Goal: Transaction & Acquisition: Purchase product/service

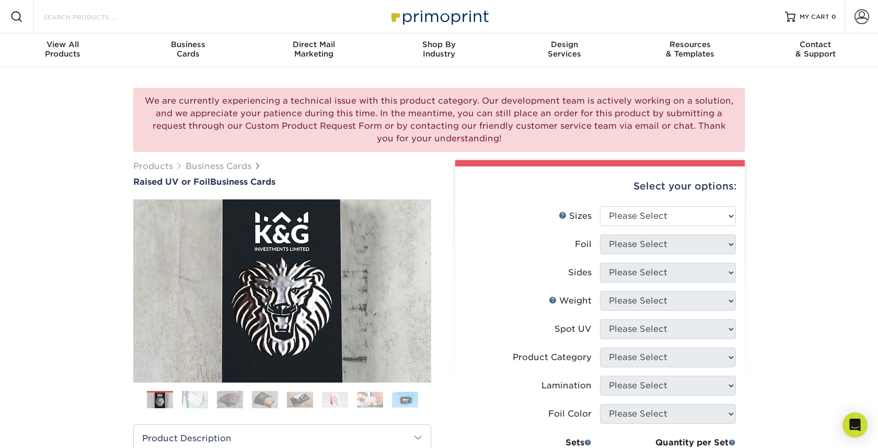
click at [66, 19] on input "Search Products" at bounding box center [93, 16] width 102 height 13
paste input "Inline foil business cards"
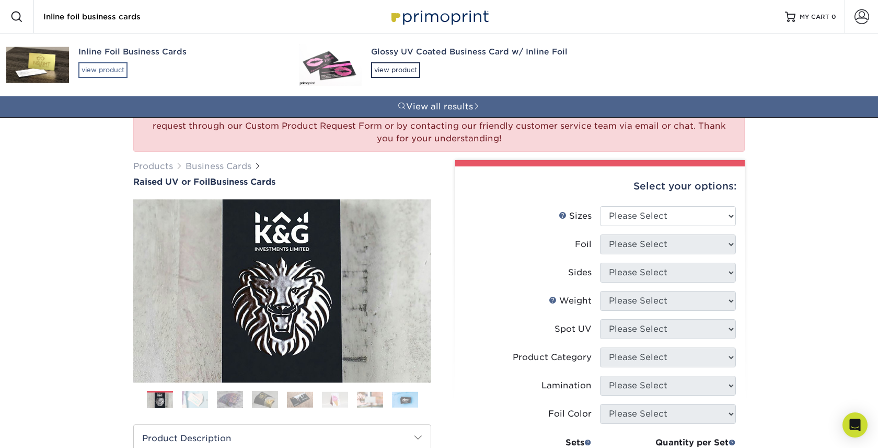
type input "Inline foil business cards"
click at [86, 72] on div "view product" at bounding box center [102, 70] width 49 height 16
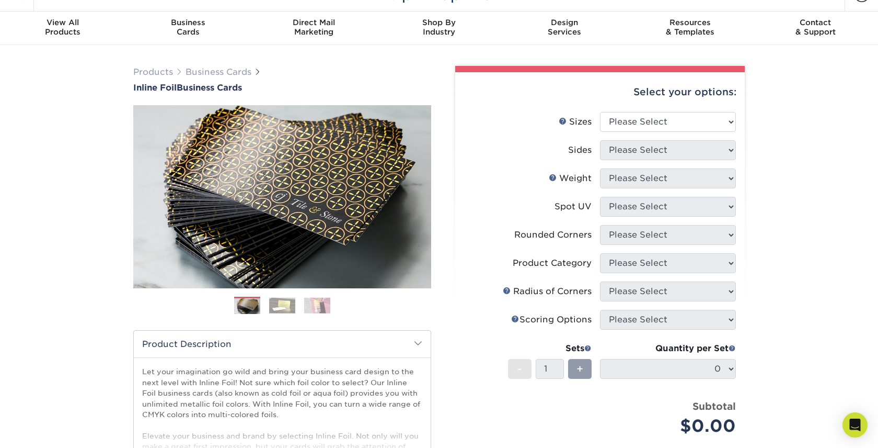
scroll to position [22, 0]
click at [633, 122] on select "Please Select 1.5" x 3.5" - Mini 1.75" x 3.5" - Mini 2" x 2" - Square 2" x 3" -…" at bounding box center [668, 121] width 136 height 20
click at [675, 125] on select "Please Select 1.5" x 3.5" - Mini 1.75" x 3.5" - Mini 2" x 2" - Square 2" x 3" -…" at bounding box center [668, 121] width 136 height 20
select select "2.00x3.50"
click at [600, 111] on select "Please Select 1.5" x 3.5" - Mini 1.75" x 3.5" - Mini 2" x 2" - Square 2" x 3" -…" at bounding box center [668, 121] width 136 height 20
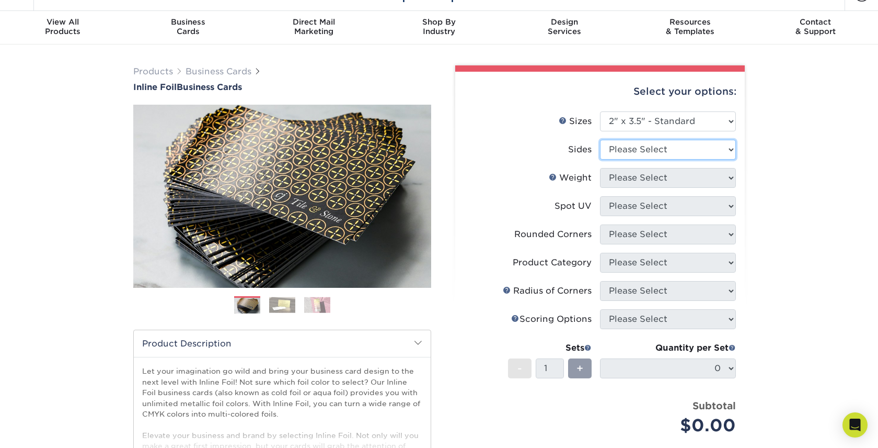
click at [663, 155] on select "Please Select Print Both Sides - Foil Back Only Print Both Sides - Foil Both Si…" at bounding box center [668, 150] width 136 height 20
click at [698, 149] on select "Please Select Print Both Sides - Foil Back Only Print Both Sides - Foil Both Si…" at bounding box center [668, 150] width 136 height 20
select select "e9e9dfb3-fba1-4d60-972c-fd9ca5904d33"
click at [600, 140] on select "Please Select Print Both Sides - Foil Back Only Print Both Sides - Foil Both Si…" at bounding box center [668, 150] width 136 height 20
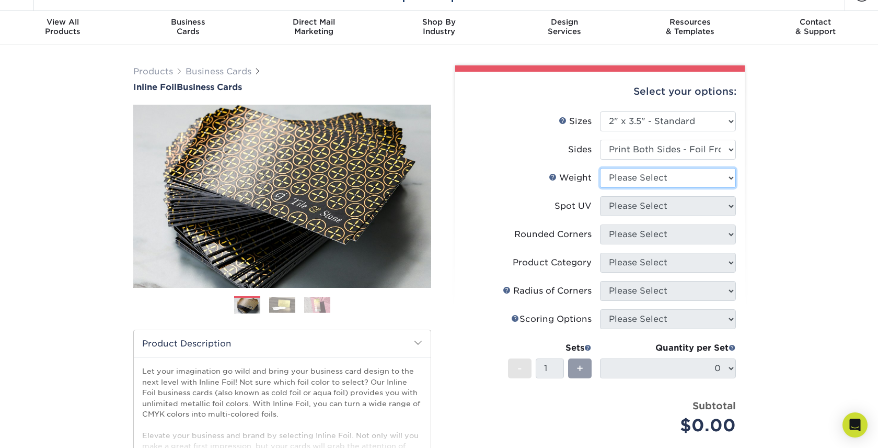
click at [708, 186] on select "Please Select 16PT" at bounding box center [668, 178] width 136 height 20
select select "16PT"
click at [600, 168] on select "Please Select 16PT" at bounding box center [668, 178] width 136 height 20
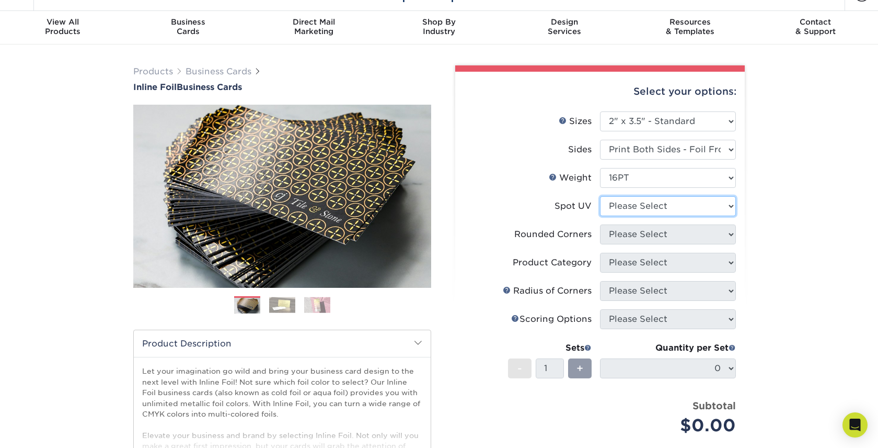
click at [704, 209] on select "Please Select No Spot UV Front and Back (Both Sides) Front Only Back Only" at bounding box center [668, 206] width 136 height 20
click at [693, 206] on select "Please Select No Spot UV Front and Back (Both Sides) Front Only Back Only" at bounding box center [668, 206] width 136 height 20
click at [634, 202] on select "Please Select No Spot UV Front and Back (Both Sides) Front Only Back Only" at bounding box center [668, 206] width 136 height 20
select select "3"
click at [600, 196] on select "Please Select No Spot UV Front and Back (Both Sides) Front Only Back Only" at bounding box center [668, 206] width 136 height 20
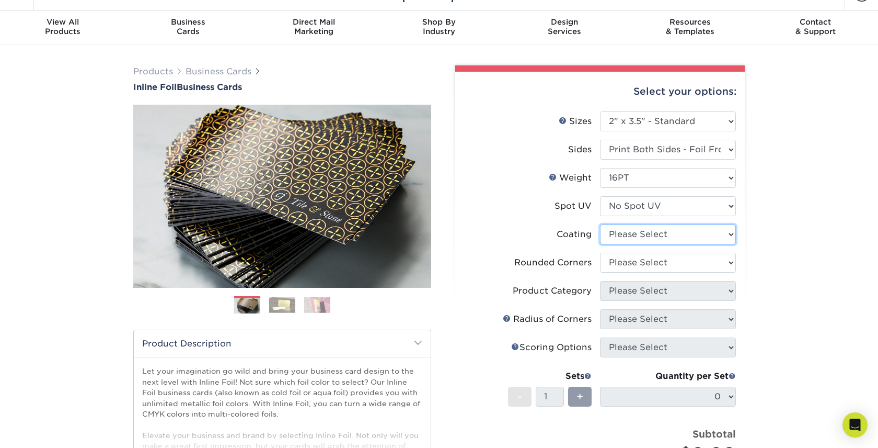
click at [637, 236] on select at bounding box center [668, 234] width 136 height 20
click at [726, 239] on select at bounding box center [668, 234] width 136 height 20
select select "ae367451-b2b8-45df-a344-0f05b6a12993"
click at [600, 224] on select at bounding box center [668, 234] width 136 height 20
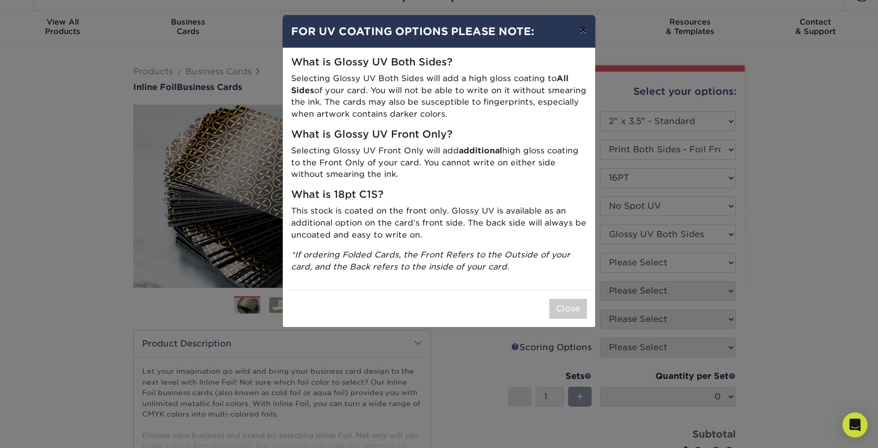
click at [585, 31] on button "×" at bounding box center [584, 29] width 24 height 29
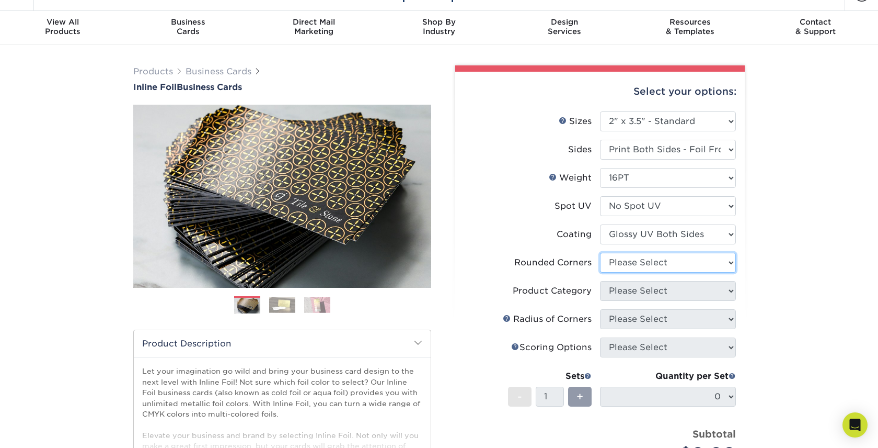
click at [689, 263] on select "Please Select Yes - Round 2 Corners Yes - Round 4 Corners No" at bounding box center [668, 263] width 136 height 20
click at [689, 235] on select at bounding box center [668, 234] width 136 height 20
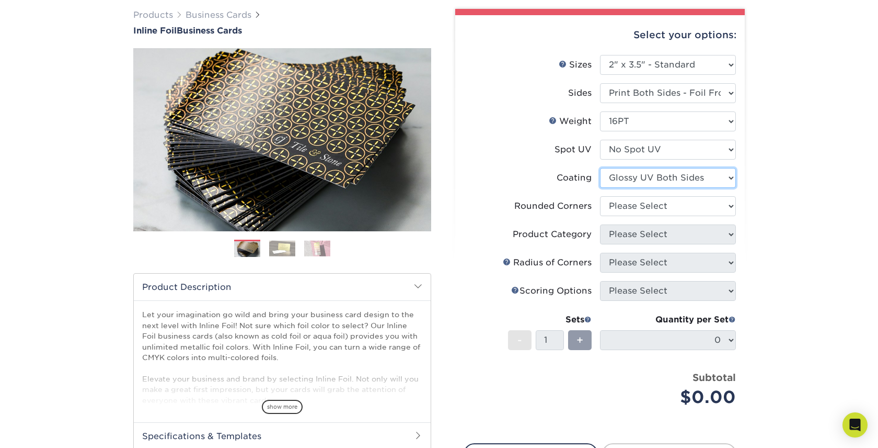
scroll to position [77, 0]
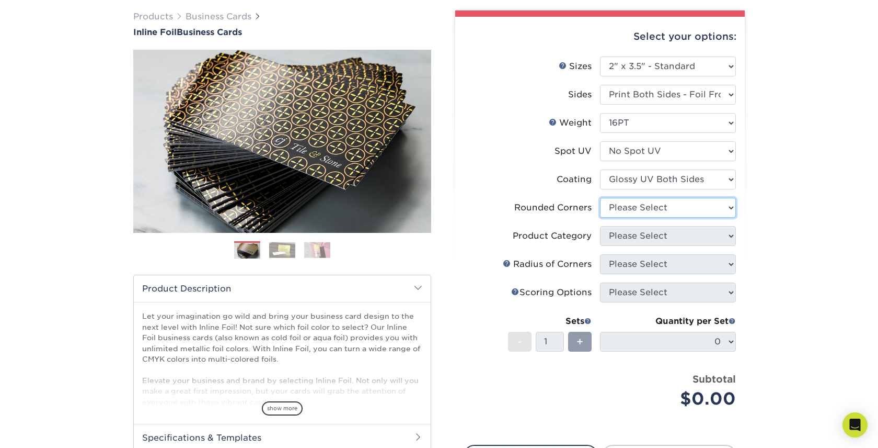
click at [702, 211] on select "Please Select Yes - Round 2 Corners Yes - Round 4 Corners No" at bounding box center [668, 208] width 136 height 20
select select "7672df9e-0e0a-464d-8e1f-920c575e4da3"
click at [600, 198] on select "Please Select Yes - Round 2 Corners Yes - Round 4 Corners No" at bounding box center [668, 208] width 136 height 20
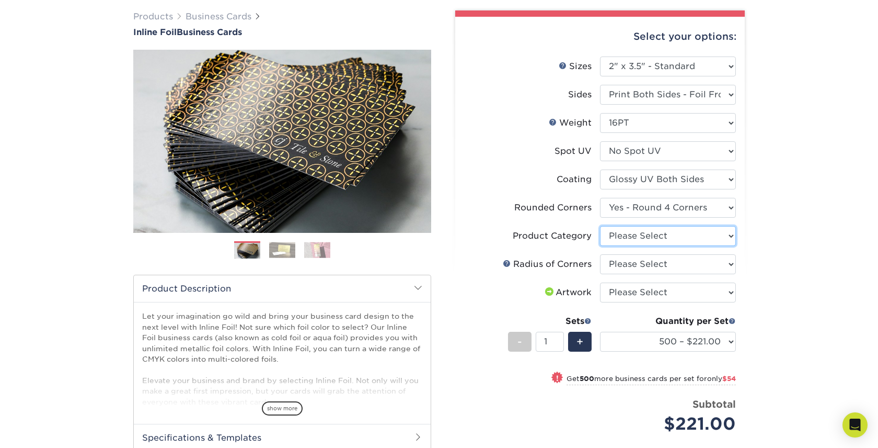
click at [697, 241] on select "Please Select Business Cards" at bounding box center [668, 236] width 136 height 20
select select "3b5148f1-0588-4f88-a218-97bcfdce65c1"
click at [600, 226] on select "Please Select Business Cards" at bounding box center [668, 236] width 136 height 20
click at [694, 263] on select "Please Select Rounded 1/8" Rounded 1/4"" at bounding box center [668, 264] width 136 height 20
click at [670, 265] on select "Please Select Rounded 1/8" Rounded 1/4"" at bounding box center [668, 264] width 136 height 20
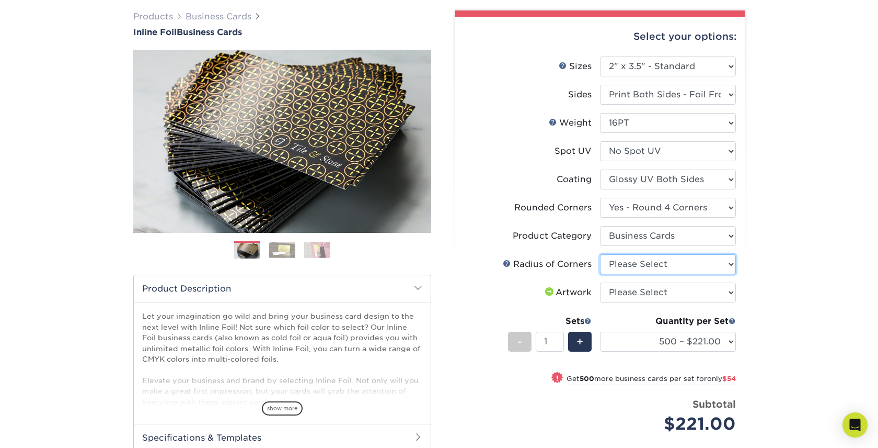
select select "479fbfe7-6a0c-4895-8c9a-81739b7486c9"
click at [600, 254] on select "Please Select Rounded 1/8" Rounded 1/4"" at bounding box center [668, 264] width 136 height 20
click at [697, 295] on select "Please Select I will upload files I need a design - $100" at bounding box center [668, 292] width 136 height 20
select select "upload"
click at [600, 282] on select "Please Select I will upload files I need a design - $100" at bounding box center [668, 292] width 136 height 20
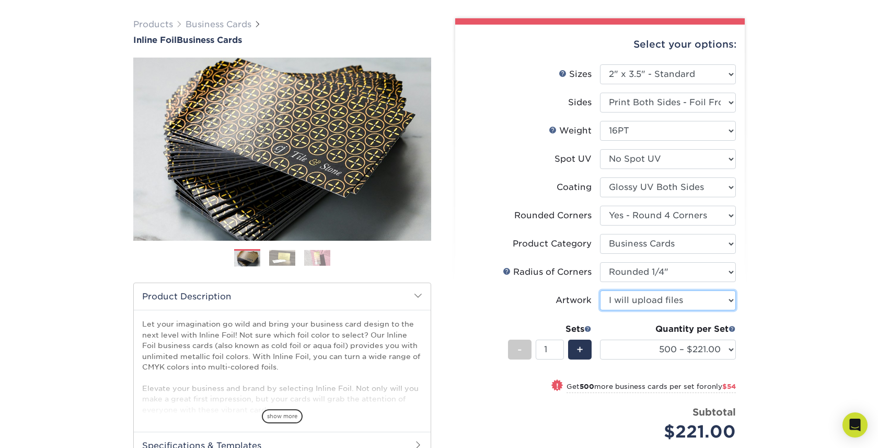
scroll to position [63, 0]
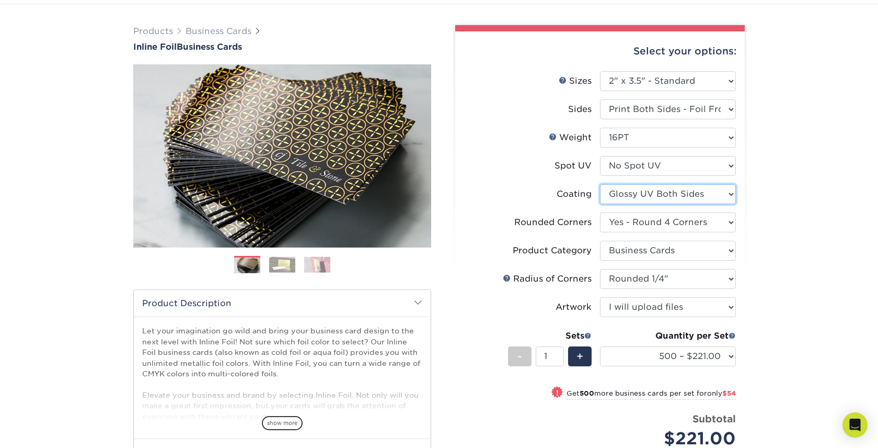
click at [687, 191] on select at bounding box center [668, 194] width 136 height 20
select select "3e7618de-abca-4bda-9f97-8b9129e913d8"
click at [600, 184] on select at bounding box center [668, 194] width 136 height 20
select select "-1"
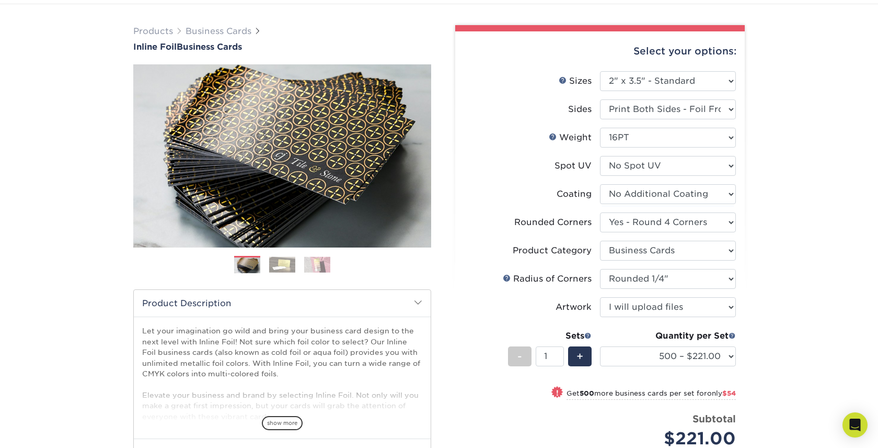
select select "-1"
select select
select select "-1"
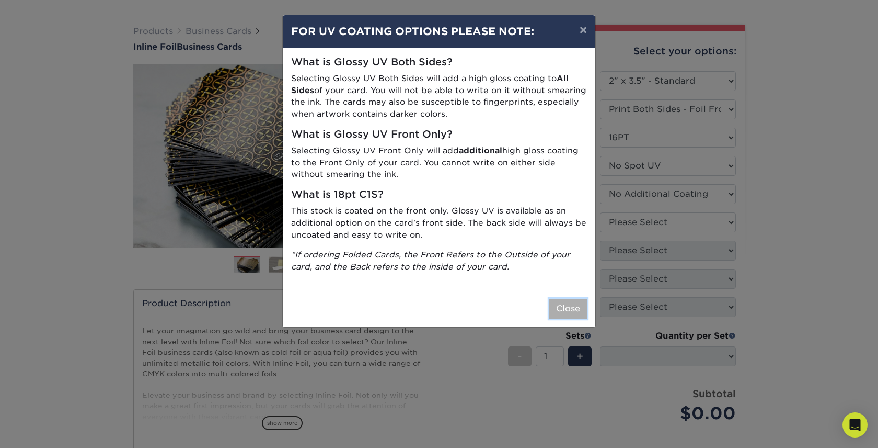
click at [566, 310] on button "Close" at bounding box center [569, 309] width 38 height 20
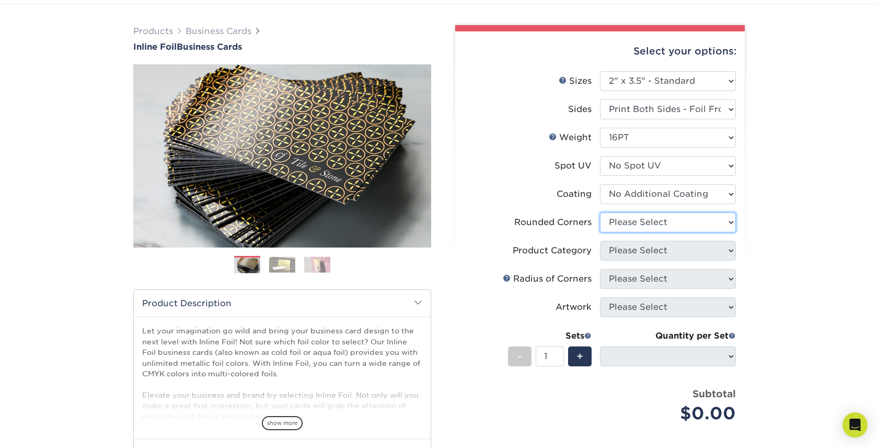
click at [644, 224] on select "Please Select Yes - Round 2 Corners Yes - Round 4 Corners No" at bounding box center [668, 222] width 136 height 20
select select "7672df9e-0e0a-464d-8e1f-920c575e4da3"
click at [600, 212] on select "Please Select Yes - Round 2 Corners Yes - Round 4 Corners No" at bounding box center [668, 222] width 136 height 20
select select "-1"
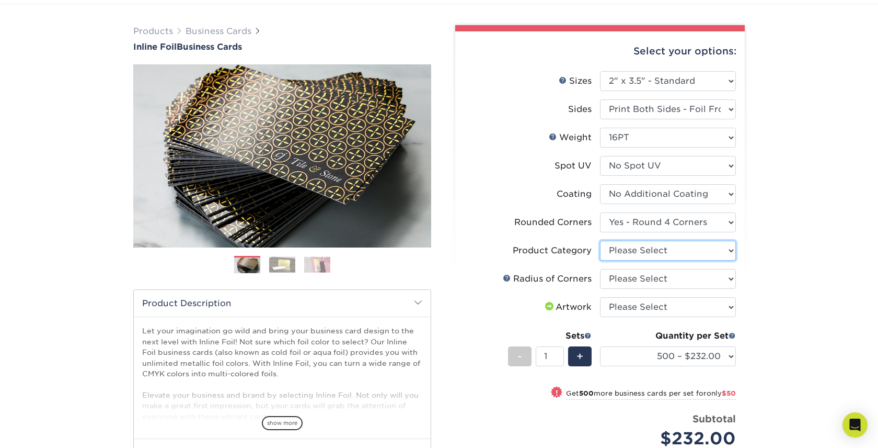
click at [640, 255] on select "Please Select Business Cards" at bounding box center [668, 251] width 136 height 20
select select "3b5148f1-0588-4f88-a218-97bcfdce65c1"
click at [600, 241] on select "Please Select Business Cards" at bounding box center [668, 251] width 136 height 20
click at [639, 276] on select "Please Select Rounded 1/8" Rounded 1/4"" at bounding box center [668, 279] width 136 height 20
select select "479fbfe7-6a0c-4895-8c9a-81739b7486c9"
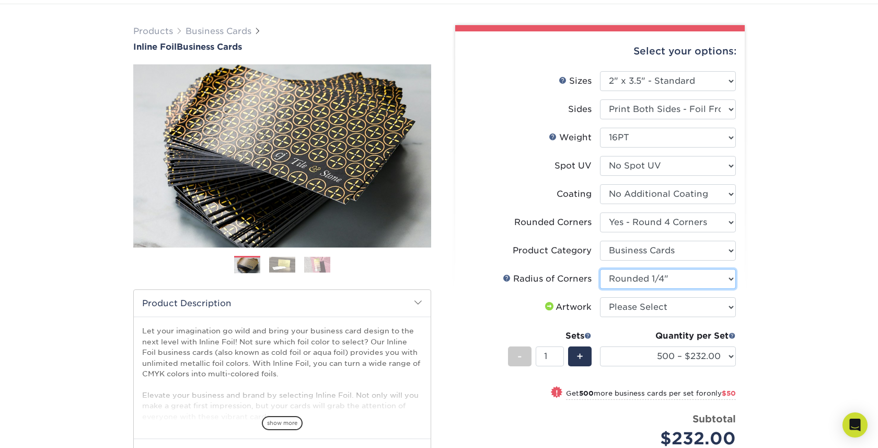
click at [600, 269] on select "Please Select Rounded 1/8" Rounded 1/4"" at bounding box center [668, 279] width 136 height 20
click at [648, 306] on select "Please Select I will upload files I need a design - $100" at bounding box center [668, 307] width 136 height 20
select select "upload"
click at [600, 297] on select "Please Select I will upload files I need a design - $100" at bounding box center [668, 307] width 136 height 20
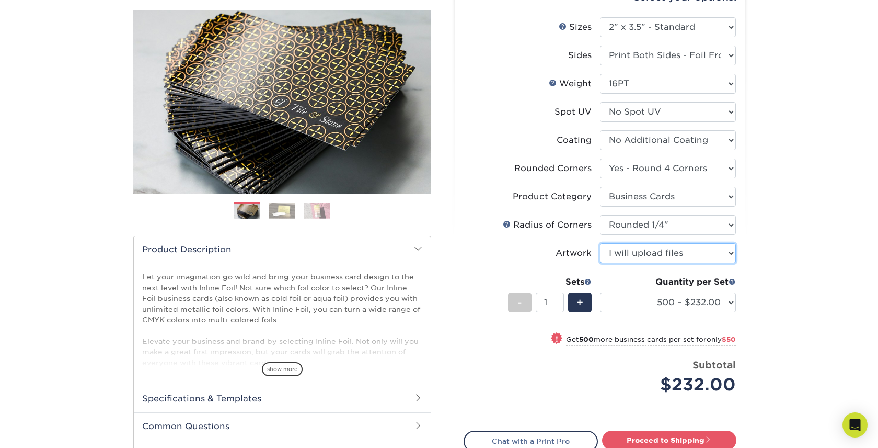
scroll to position [123, 0]
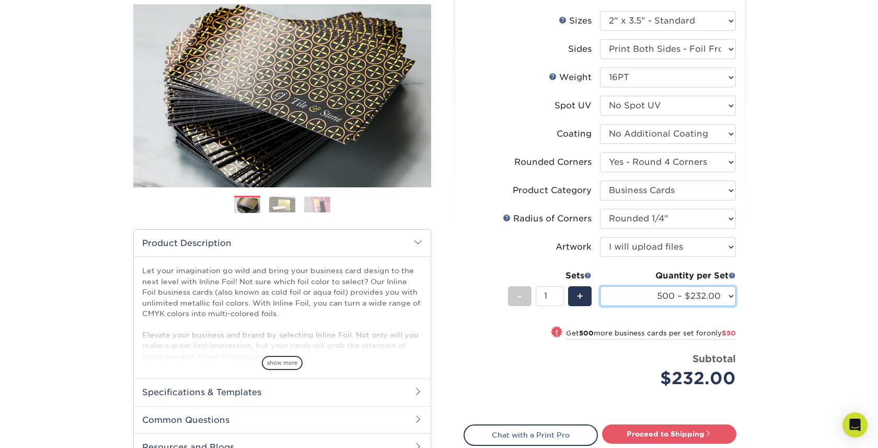
click at [623, 297] on select "500 – $232.00 1000 – $282.00 2500 – $580.00 5000 – $850.00" at bounding box center [668, 296] width 136 height 20
click at [576, 294] on div "+" at bounding box center [580, 296] width 24 height 20
type input "2"
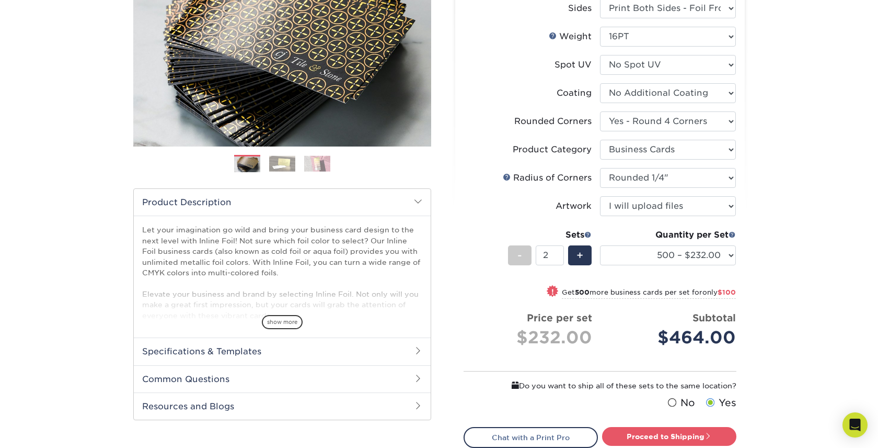
scroll to position [165, 0]
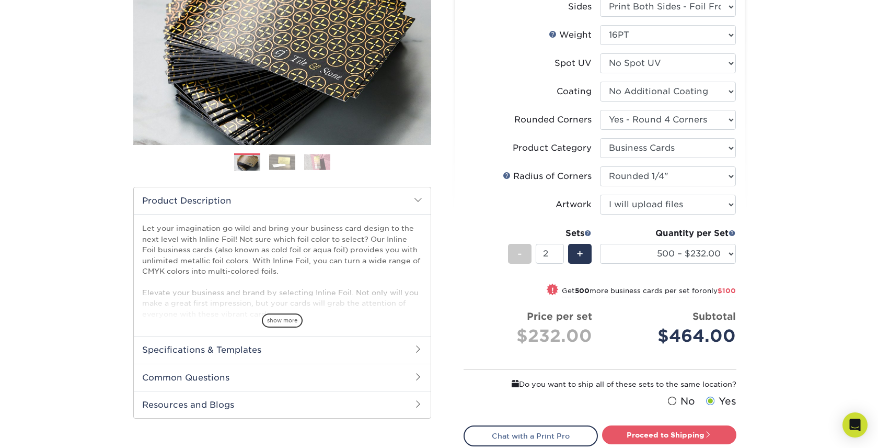
click at [551, 289] on span at bounding box center [552, 289] width 15 height 15
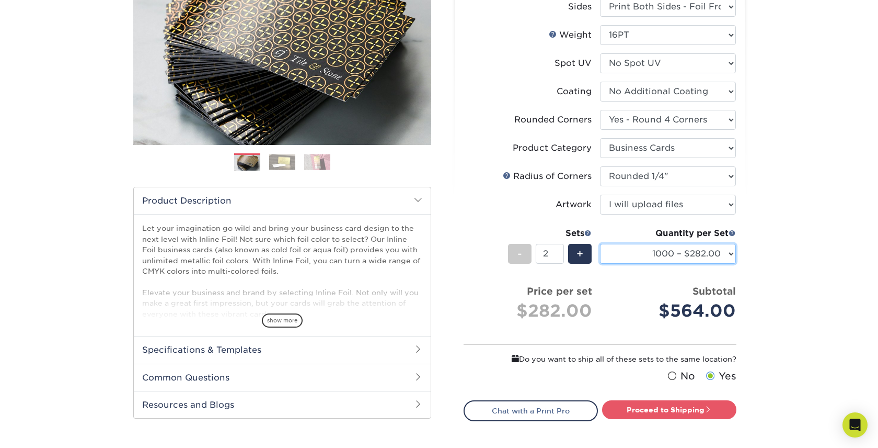
click at [629, 255] on select "500 – $232.00 1000 – $282.00 2500 – $580.00 5000 – $850.00" at bounding box center [668, 254] width 136 height 20
select select "500 – $232.00"
click at [600, 244] on select "500 – $232.00 1000 – $282.00 2500 – $580.00 5000 – $850.00" at bounding box center [668, 254] width 136 height 20
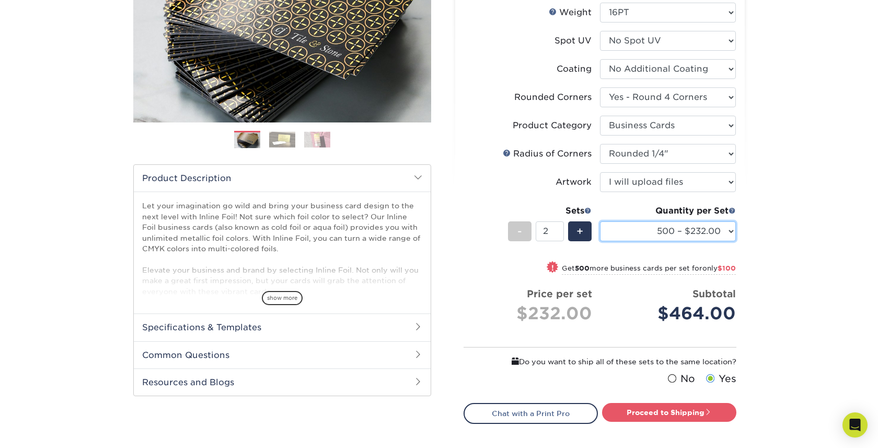
scroll to position [182, 0]
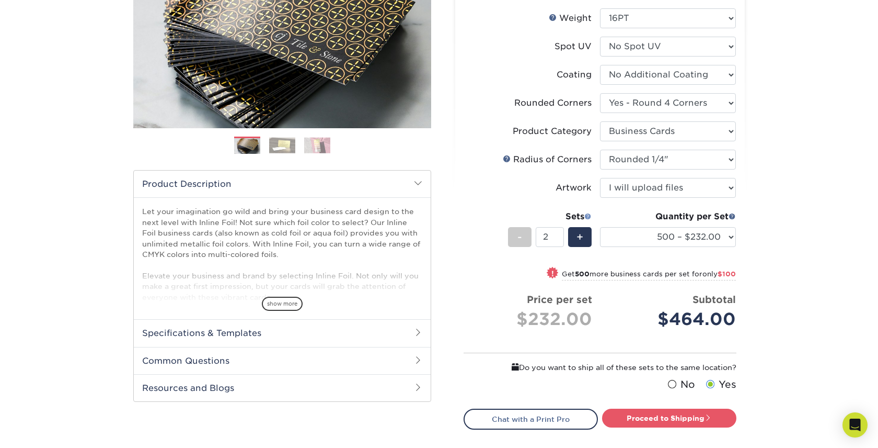
click at [586, 215] on span at bounding box center [588, 215] width 7 height 7
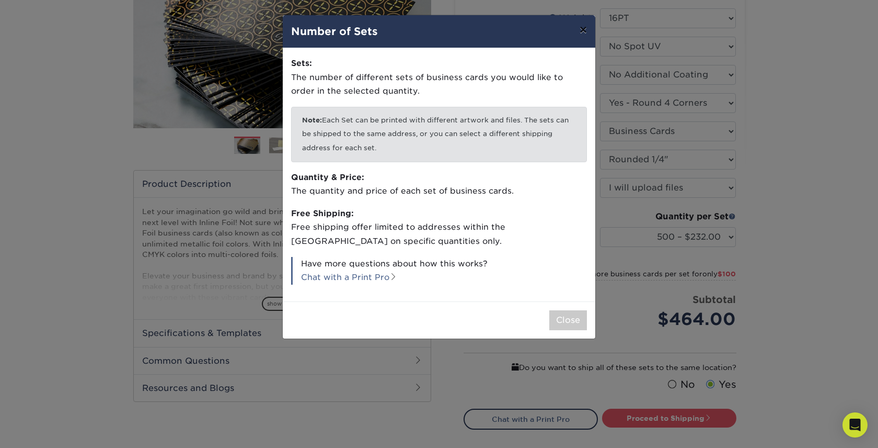
click at [582, 36] on button "×" at bounding box center [584, 29] width 24 height 29
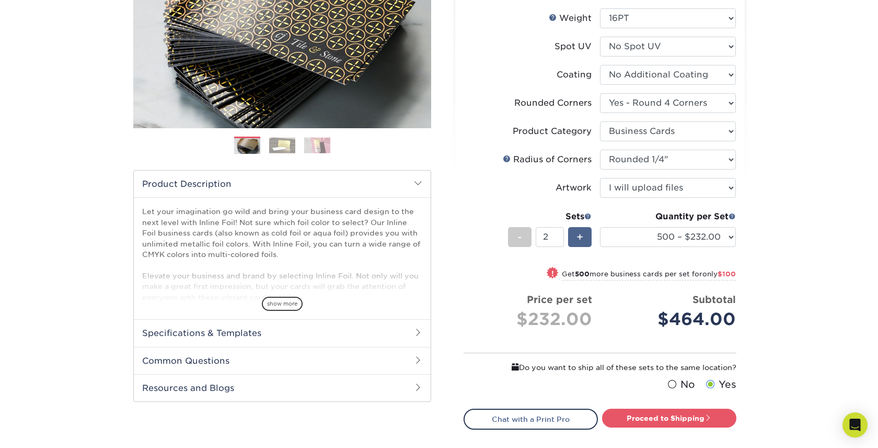
click at [578, 234] on span "+" at bounding box center [580, 237] width 7 height 16
click at [515, 238] on div "-" at bounding box center [520, 237] width 24 height 20
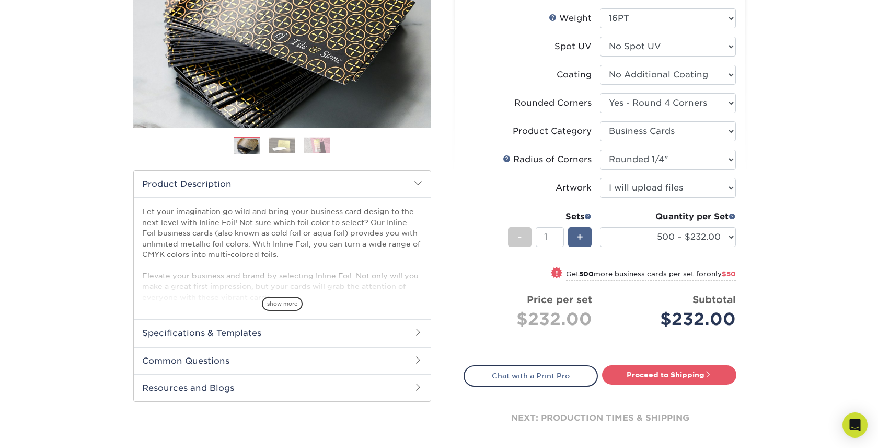
click at [578, 236] on span "+" at bounding box center [580, 237] width 7 height 16
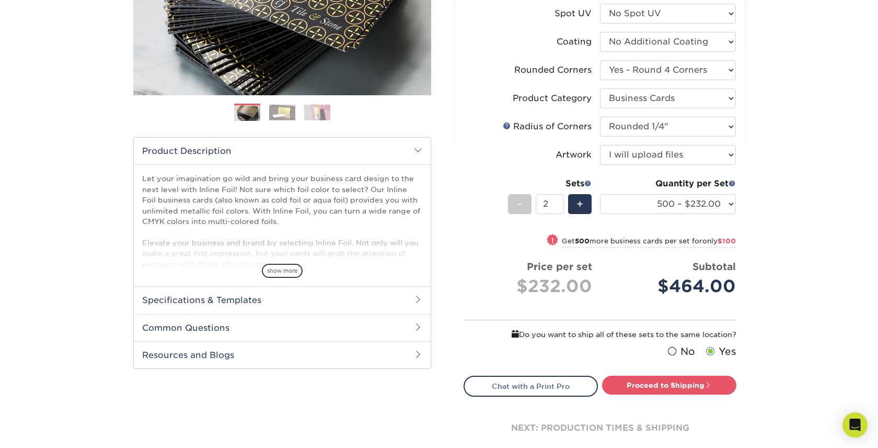
scroll to position [213, 0]
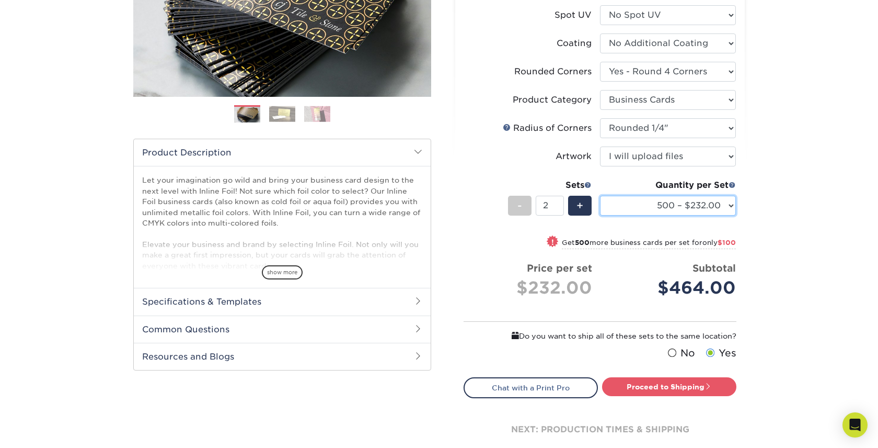
click at [643, 200] on select "500 – $232.00 1000 – $282.00 2500 – $580.00 5000 – $850.00" at bounding box center [668, 206] width 136 height 20
click at [583, 208] on span "+" at bounding box center [580, 206] width 7 height 16
click at [519, 211] on span "-" at bounding box center [520, 206] width 5 height 16
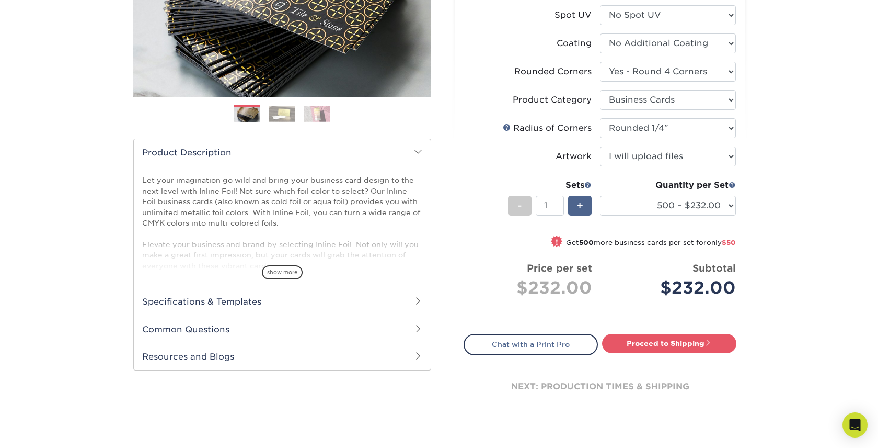
click at [584, 204] on div "+" at bounding box center [580, 206] width 24 height 20
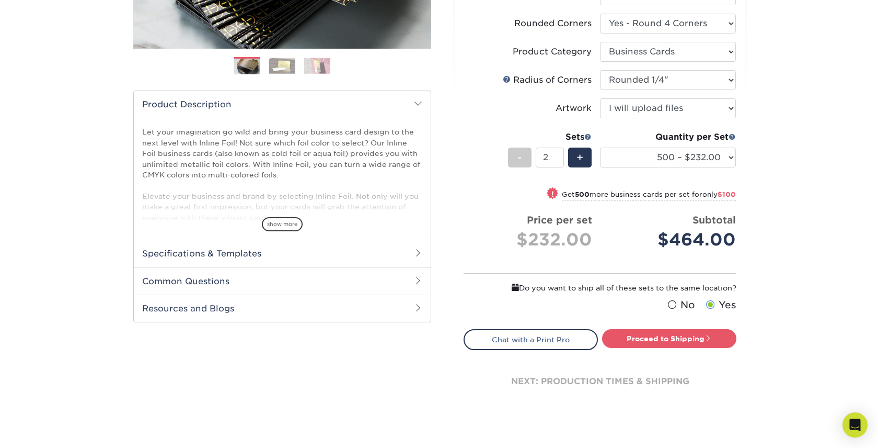
scroll to position [264, 0]
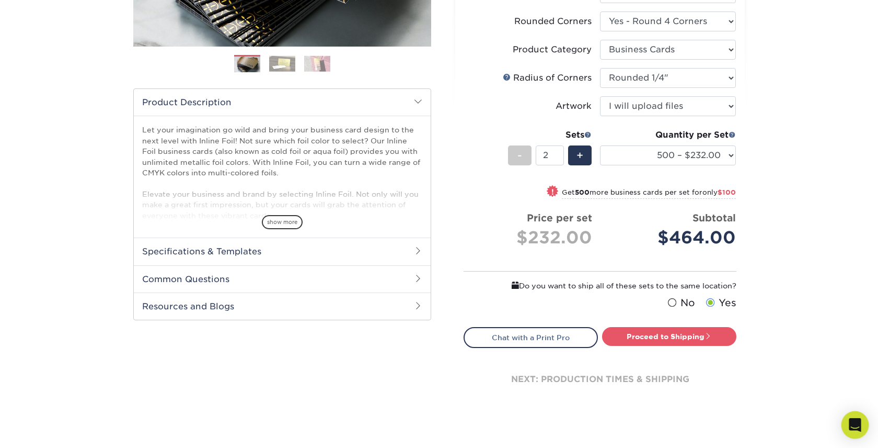
click at [854, 426] on icon "Open Intercom Messenger" at bounding box center [855, 425] width 12 height 14
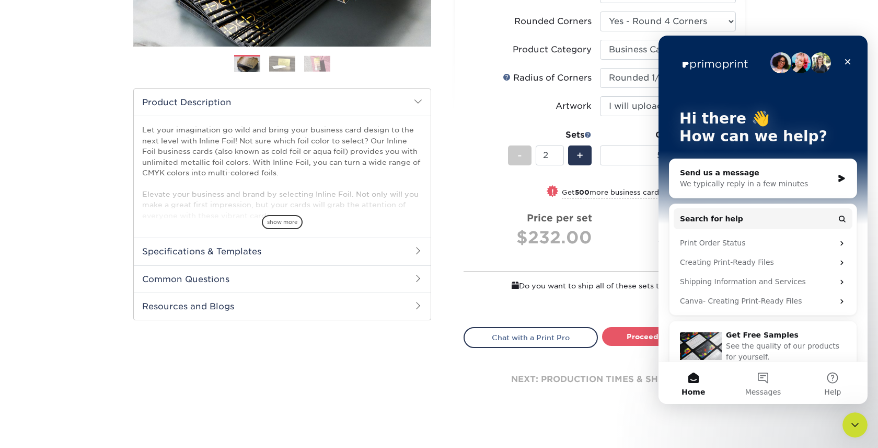
scroll to position [0, 0]
click at [846, 64] on icon "Close" at bounding box center [848, 62] width 8 height 8
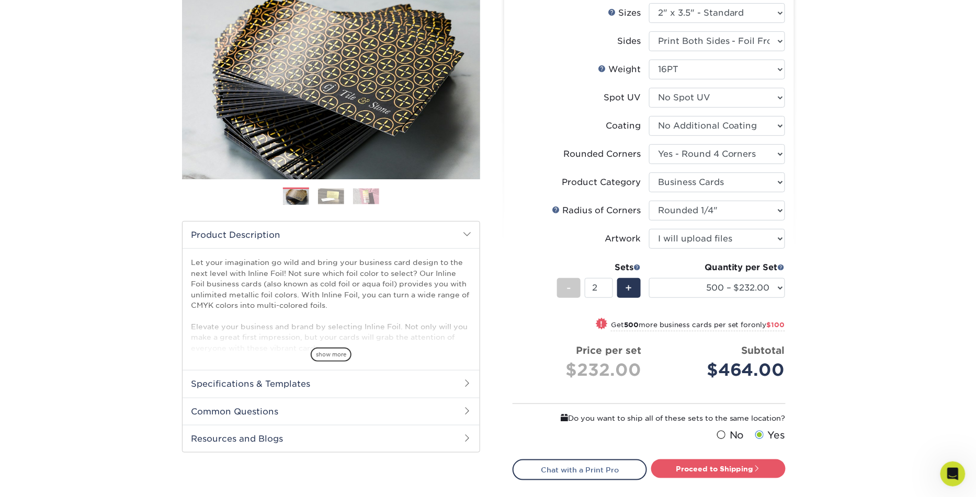
scroll to position [136, 0]
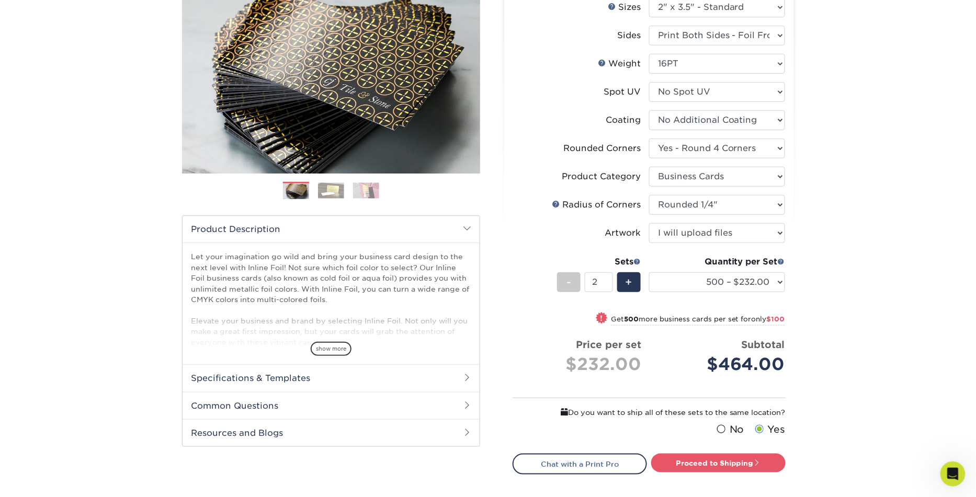
click at [243, 398] on h2 "Common Questions" at bounding box center [330, 405] width 297 height 27
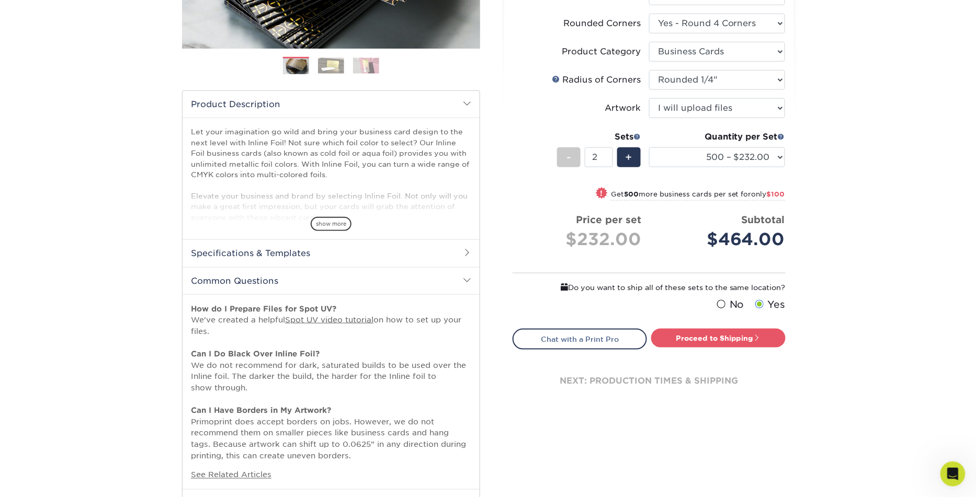
scroll to position [247, 0]
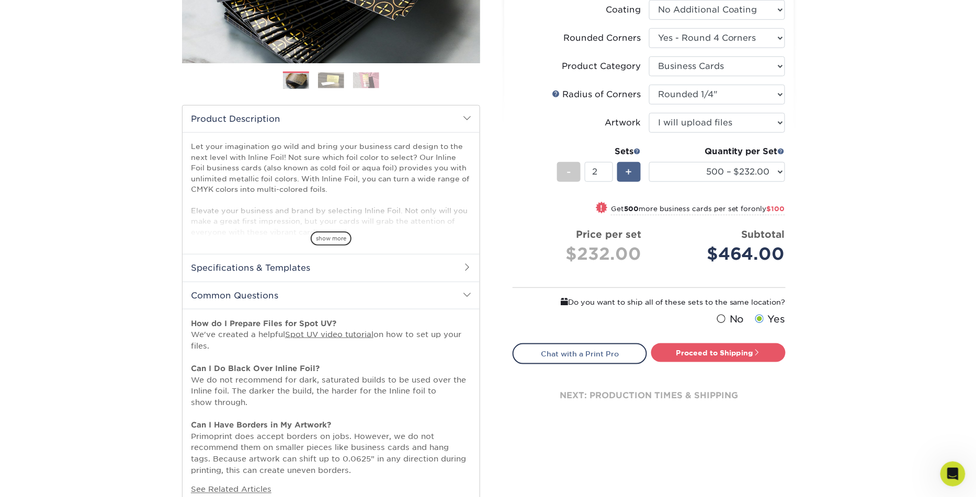
click at [632, 166] on span "+" at bounding box center [628, 172] width 7 height 16
type input "3"
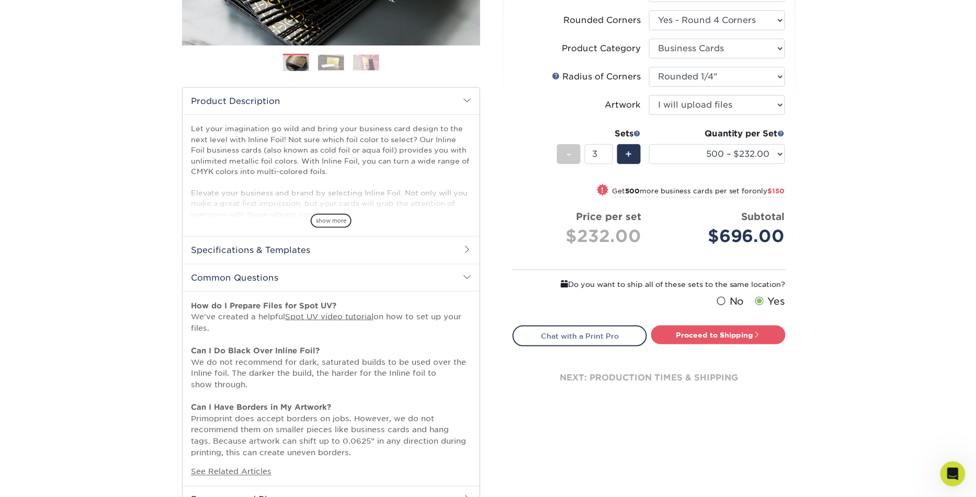
scroll to position [262, 0]
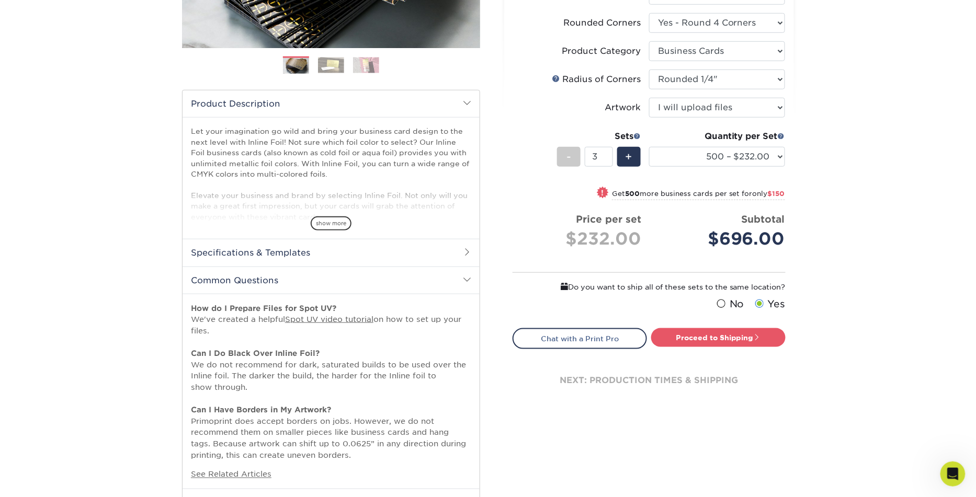
click at [397, 251] on h2 "Specifications & Templates" at bounding box center [330, 252] width 297 height 27
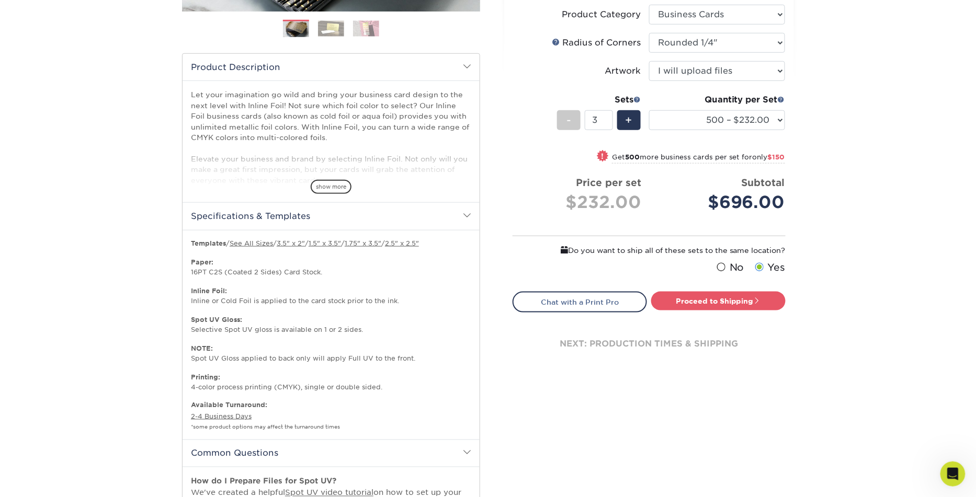
scroll to position [302, 0]
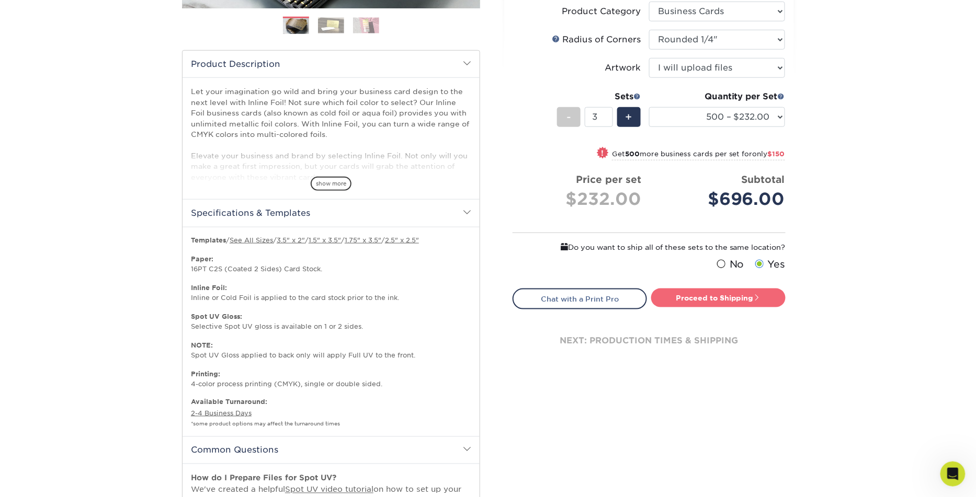
click at [694, 298] on link "Proceed to Shipping" at bounding box center [718, 298] width 134 height 19
type input "Set 1"
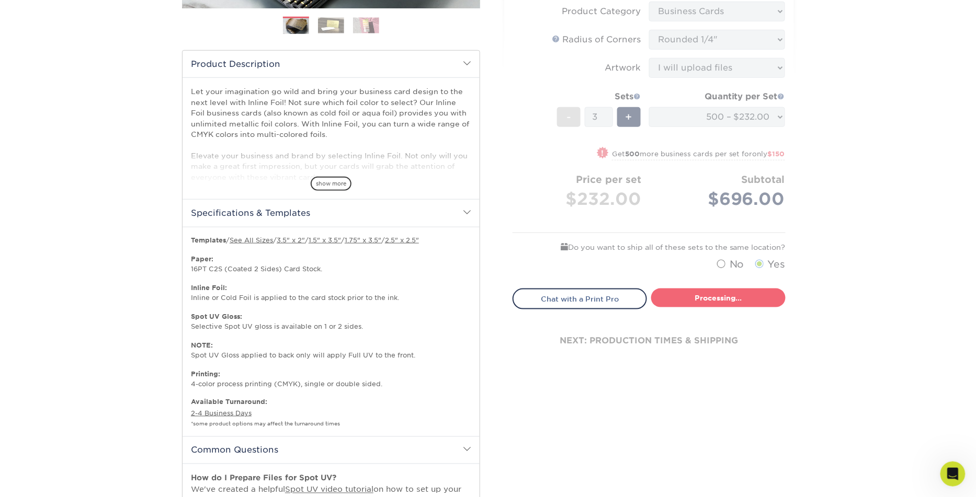
select select "4f6a6220-c6cc-4600-9ba8-ef294a20f607"
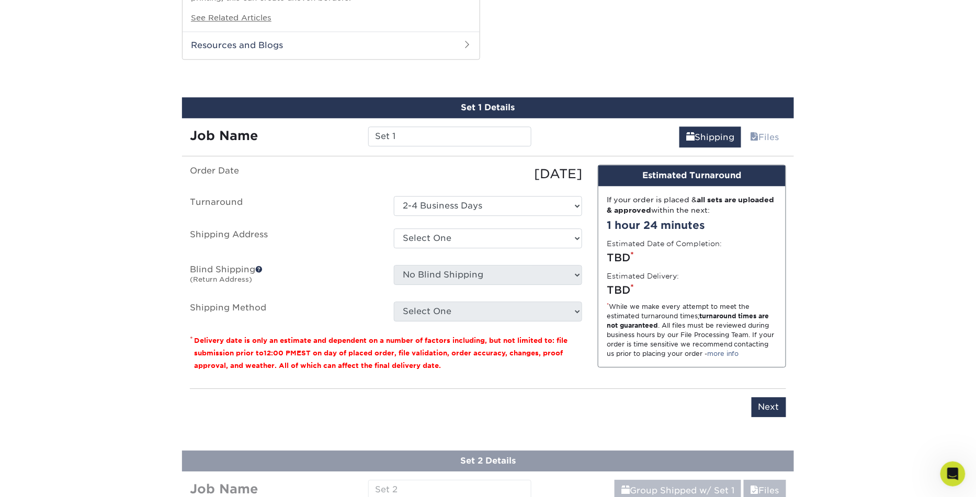
scroll to position [935, 0]
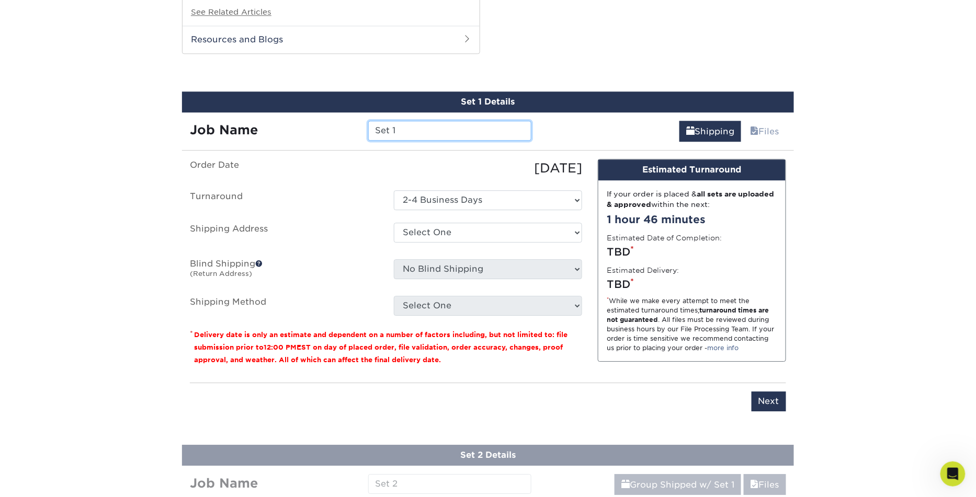
click at [429, 123] on input "Set 1" at bounding box center [449, 131] width 163 height 20
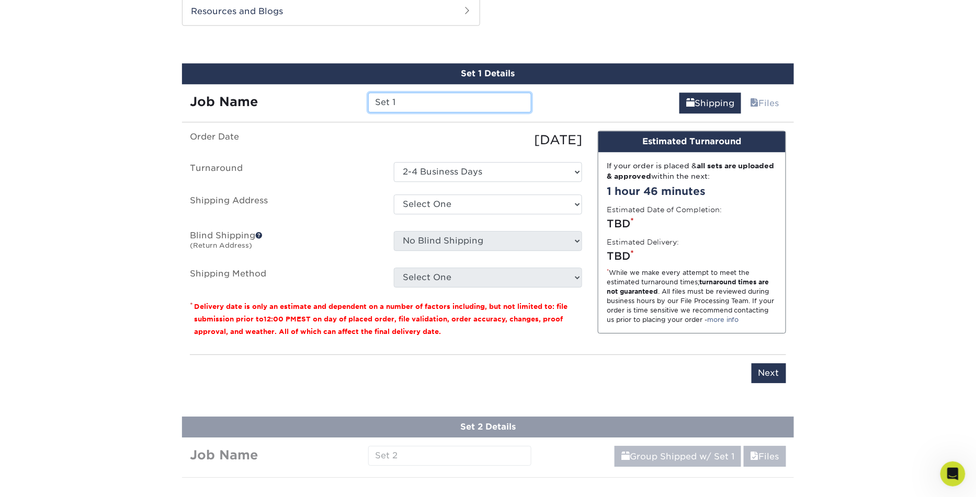
scroll to position [964, 0]
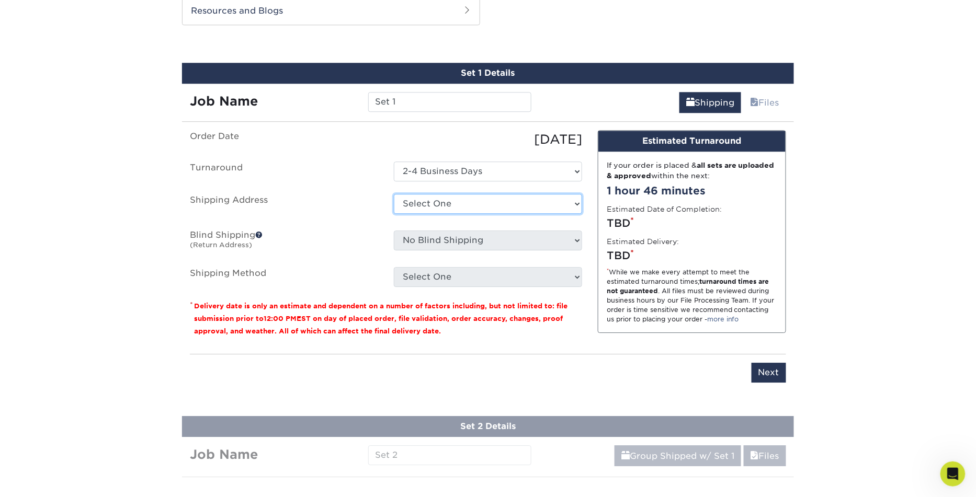
click at [428, 196] on select "Select One + Add New Address - Login" at bounding box center [488, 204] width 188 height 20
click at [443, 165] on select "Select One 2-4 Business Days" at bounding box center [488, 172] width 188 height 20
click at [463, 194] on select "Select One + Add New Address - Login" at bounding box center [488, 204] width 188 height 20
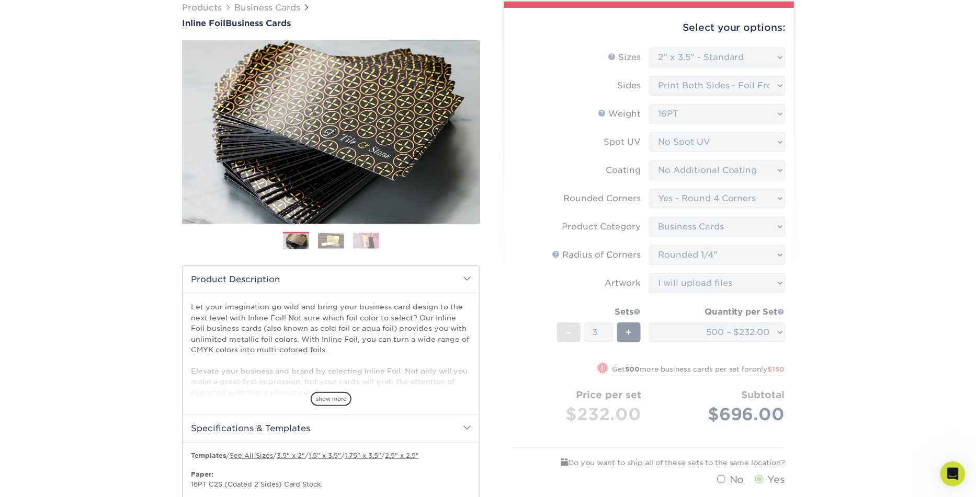
scroll to position [0, 0]
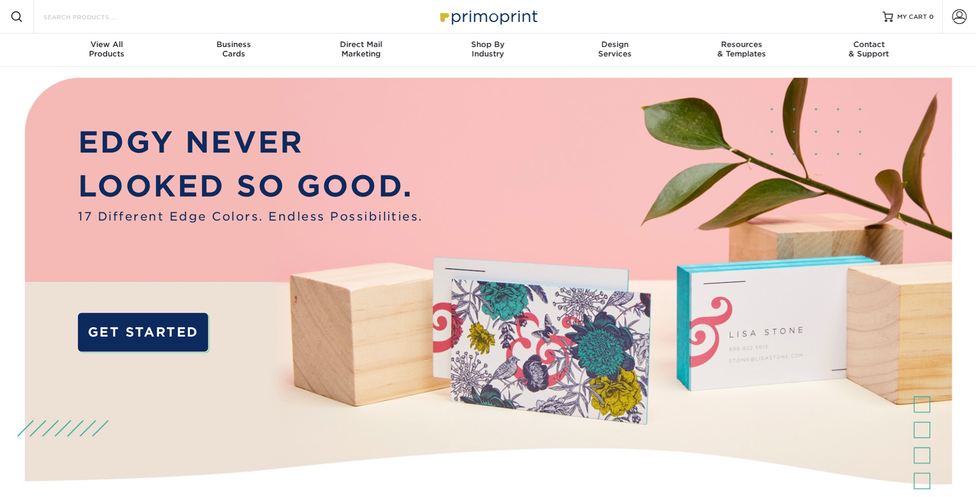
click at [103, 20] on input "Search Products" at bounding box center [93, 16] width 102 height 13
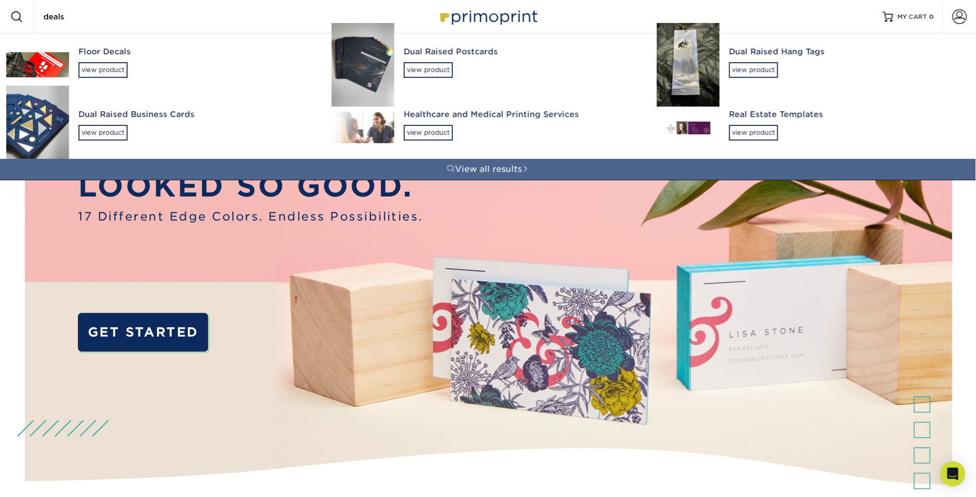
type input "deals"
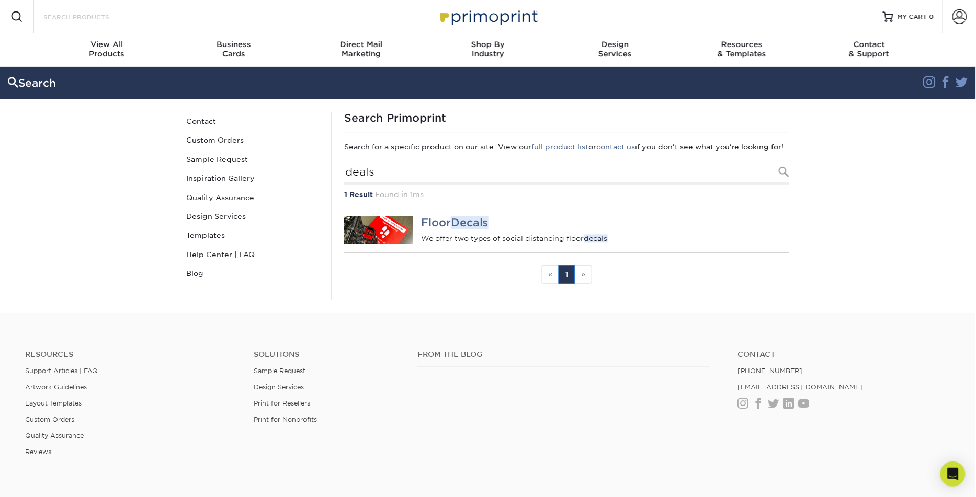
click at [81, 13] on input "Search Products" at bounding box center [93, 16] width 102 height 13
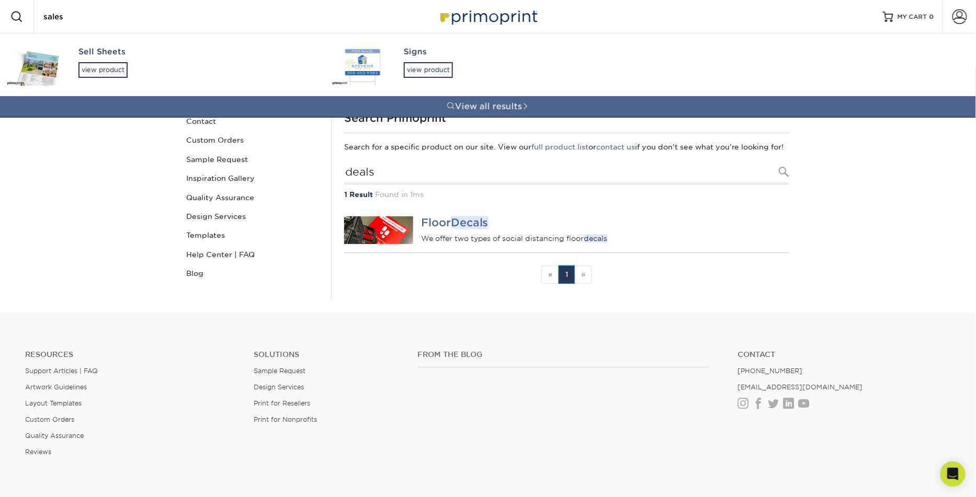
type input "sales"
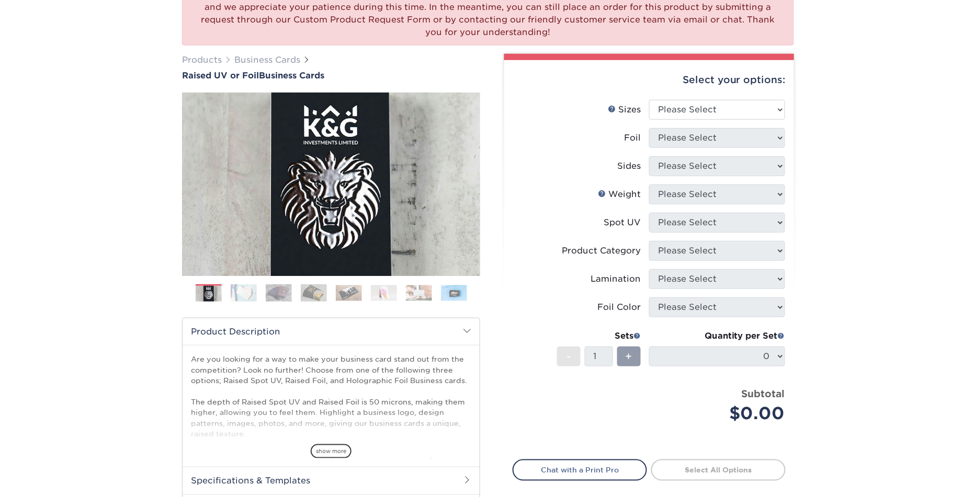
scroll to position [161, 0]
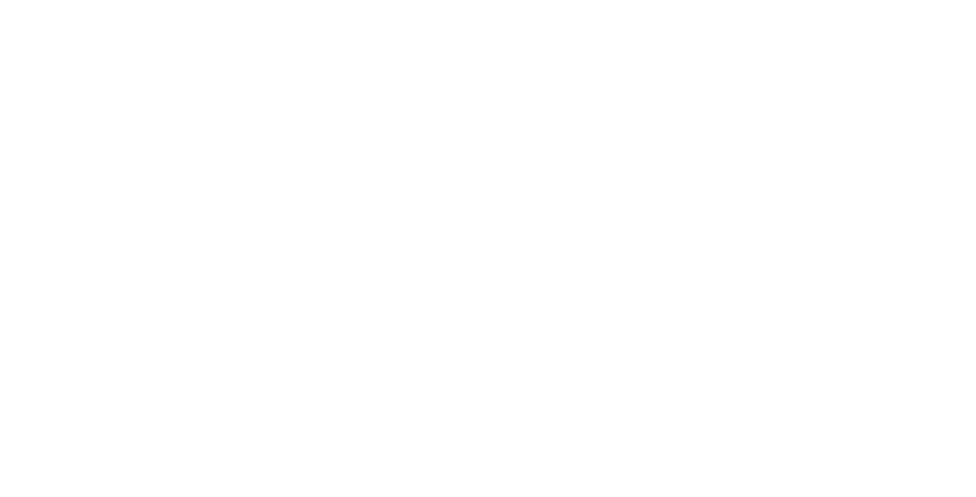
select select "2.00x3.50"
